Goal: Task Accomplishment & Management: Use online tool/utility

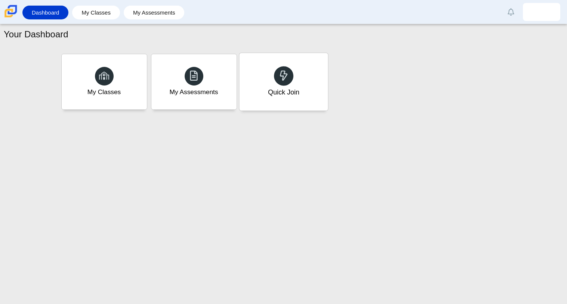
click at [319, 81] on div "Quick Join" at bounding box center [283, 82] width 89 height 58
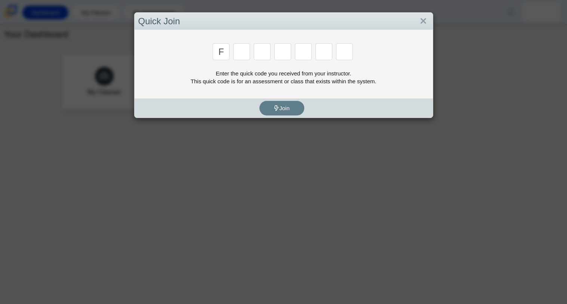
type input "F"
type input "7"
type input "M"
type input "C"
type input "H"
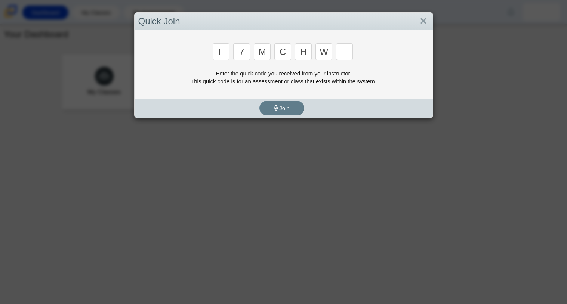
type input "W"
type input "K"
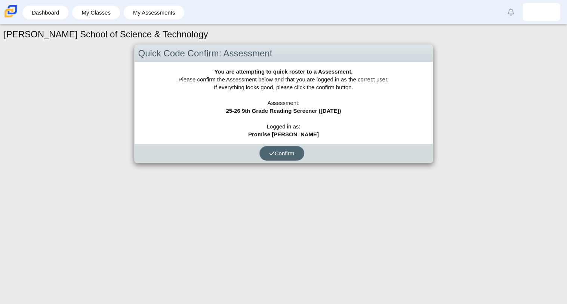
click at [289, 156] on button "Confirm" at bounding box center [281, 153] width 45 height 15
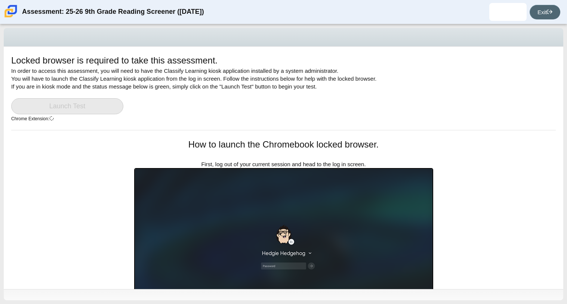
click at [539, 12] on link "Exit" at bounding box center [545, 12] width 31 height 15
